Goal: Navigation & Orientation: Find specific page/section

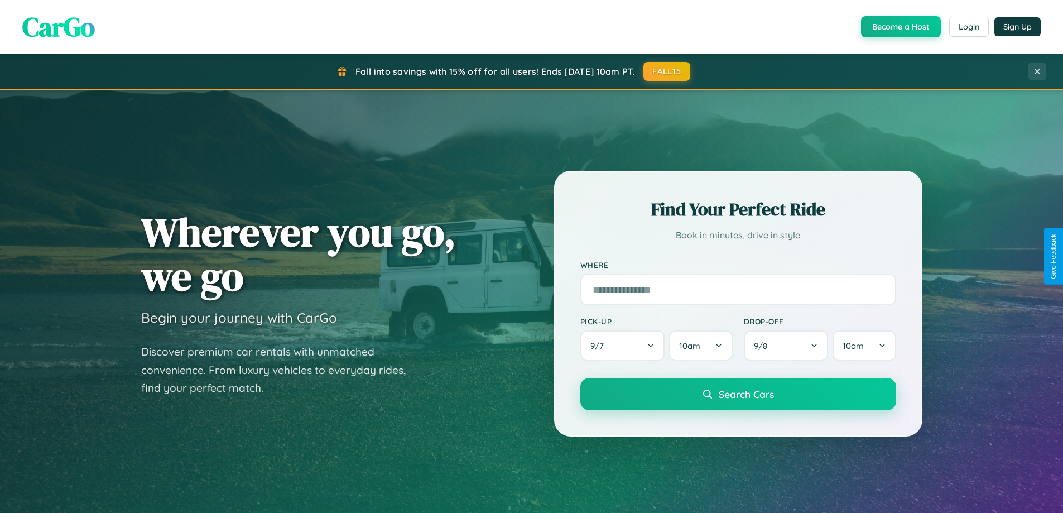
scroll to position [481, 0]
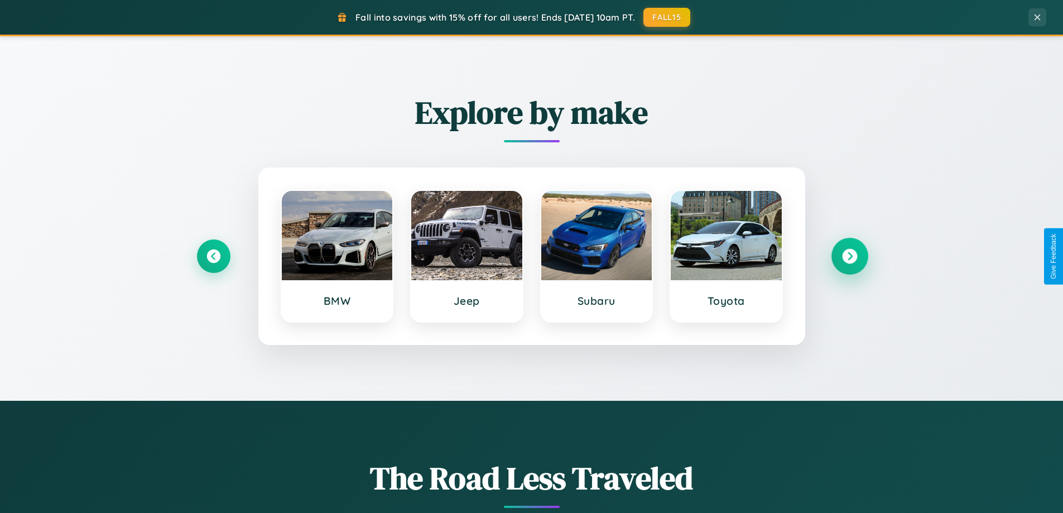
click at [849, 256] on icon at bounding box center [849, 256] width 15 height 15
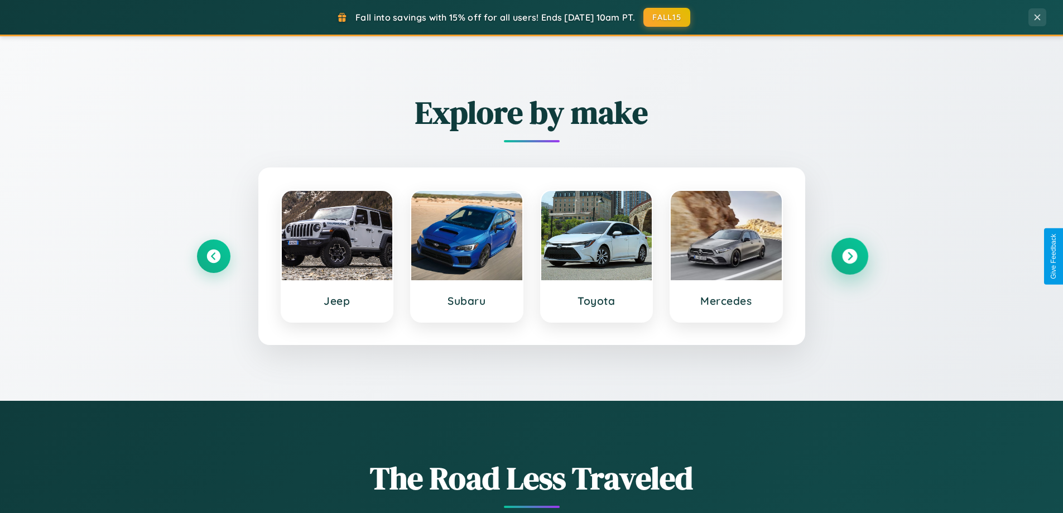
click at [849, 256] on icon at bounding box center [849, 256] width 15 height 15
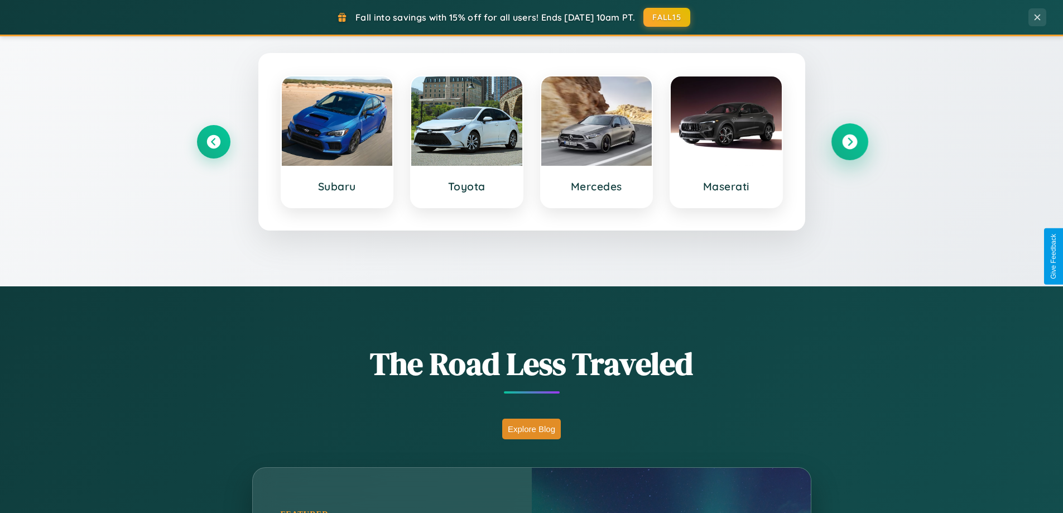
scroll to position [768, 0]
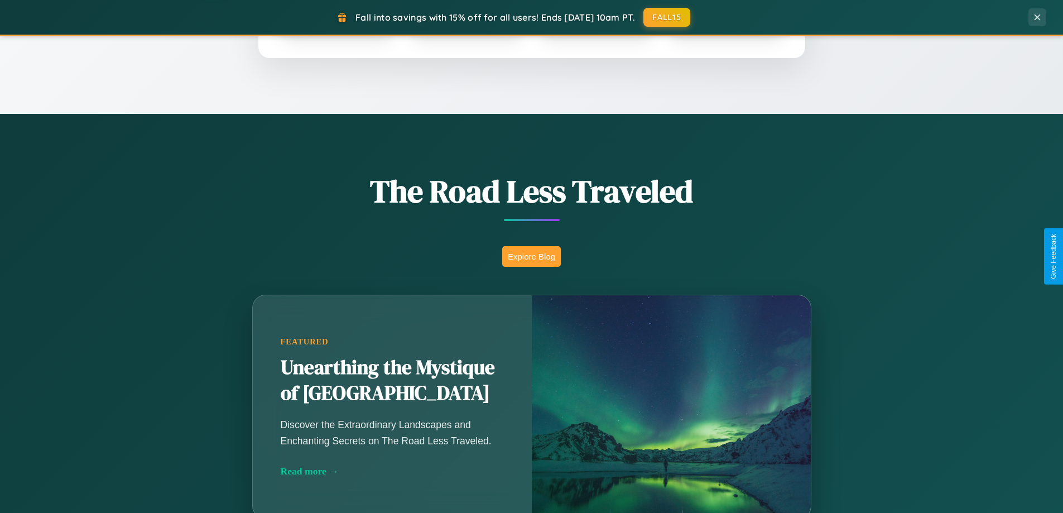
click at [531, 256] on button "Explore Blog" at bounding box center [531, 256] width 59 height 21
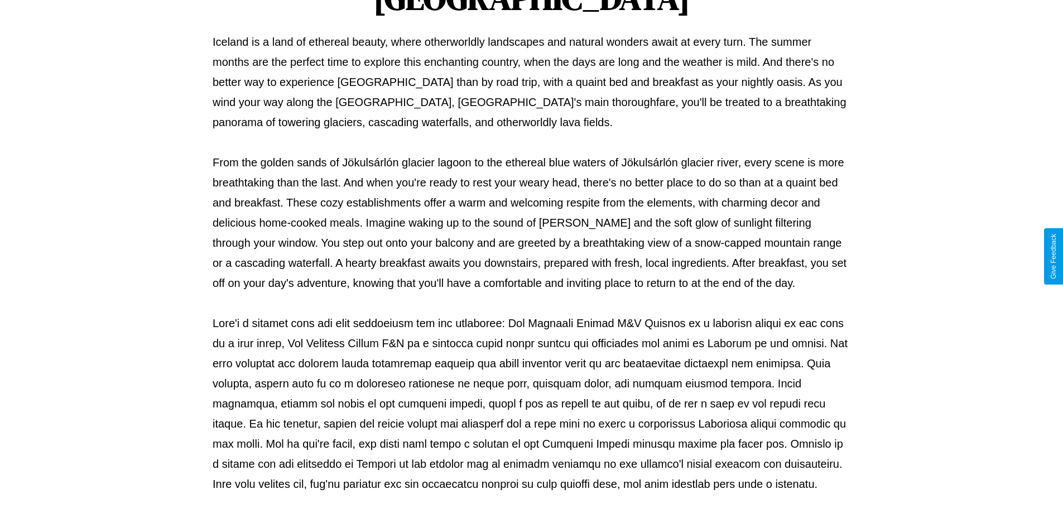
scroll to position [361, 0]
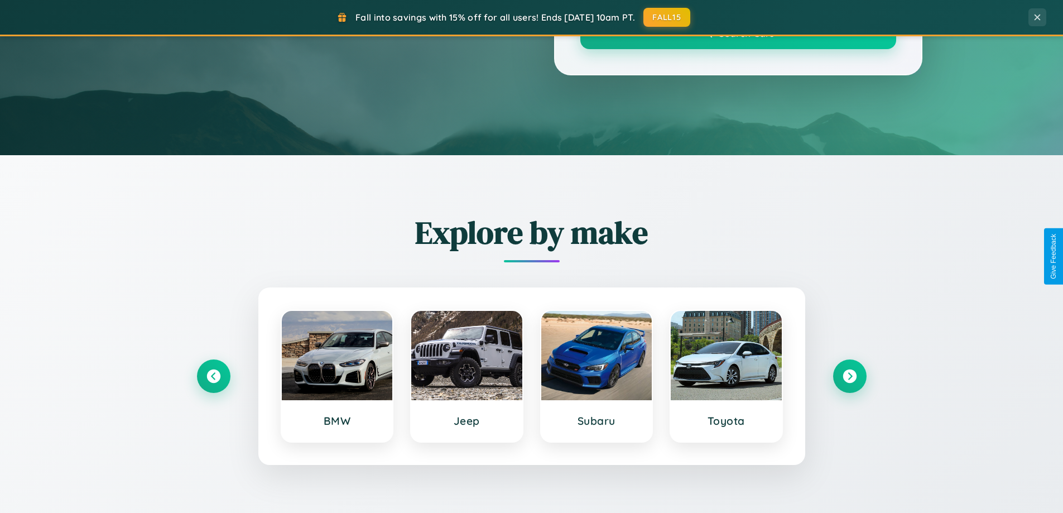
scroll to position [768, 0]
